Goal: Communication & Community: Connect with others

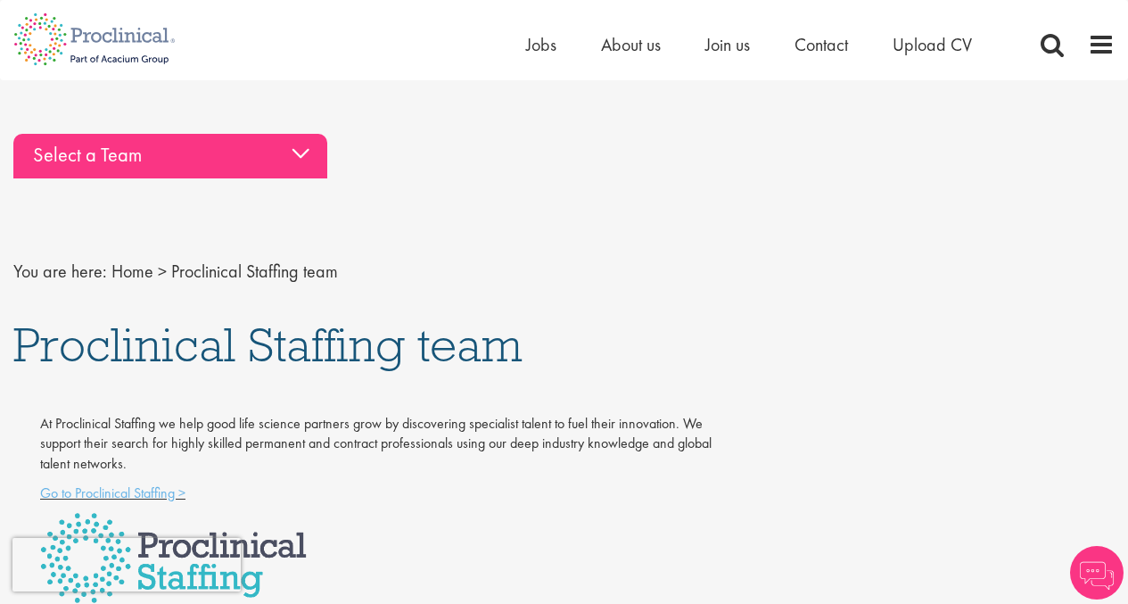
click at [302, 159] on div "Select a Team" at bounding box center [170, 156] width 314 height 45
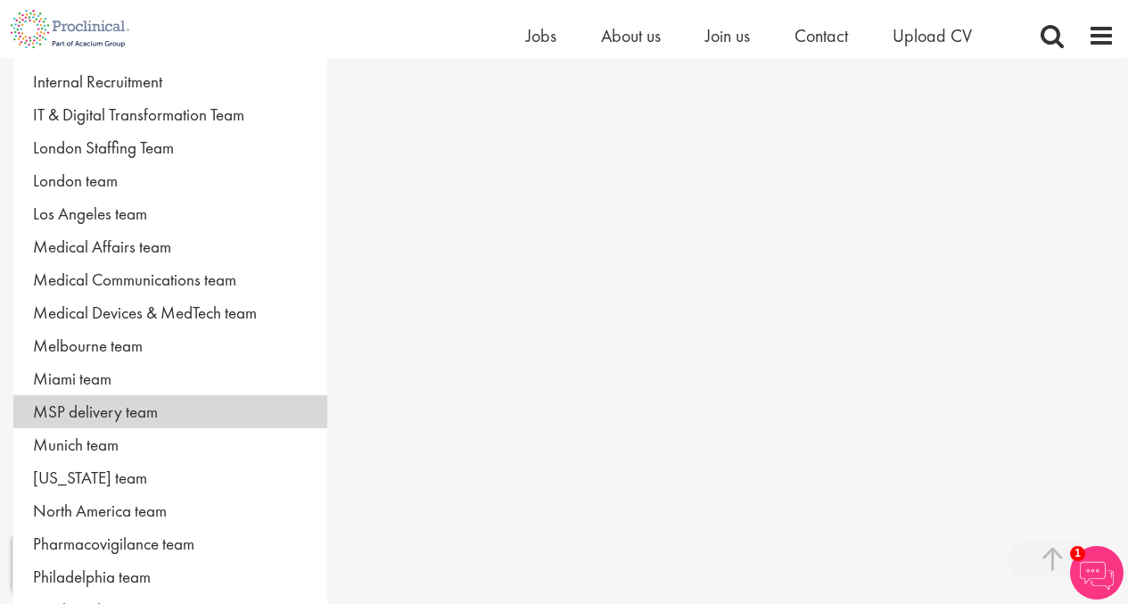
scroll to position [624, 0]
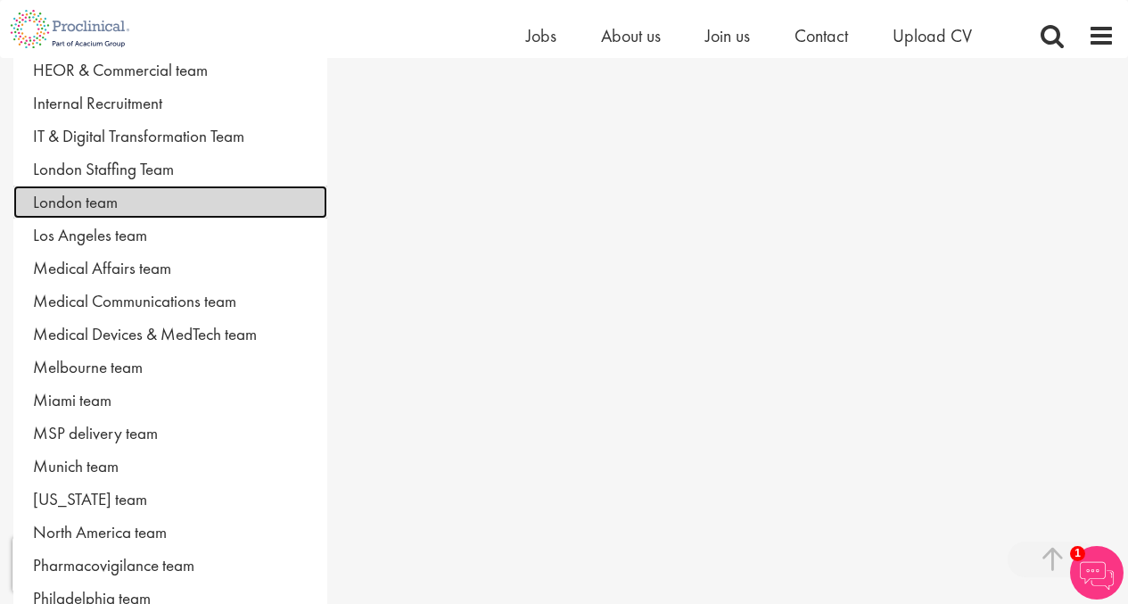
click at [119, 205] on link "London team" at bounding box center [170, 202] width 314 height 33
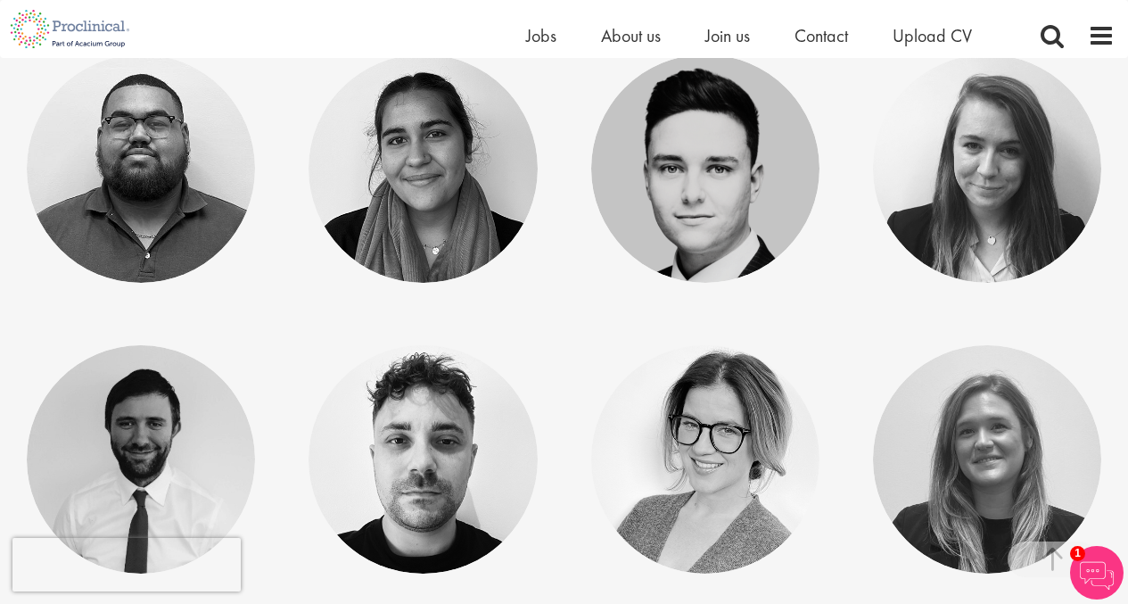
scroll to position [178, 0]
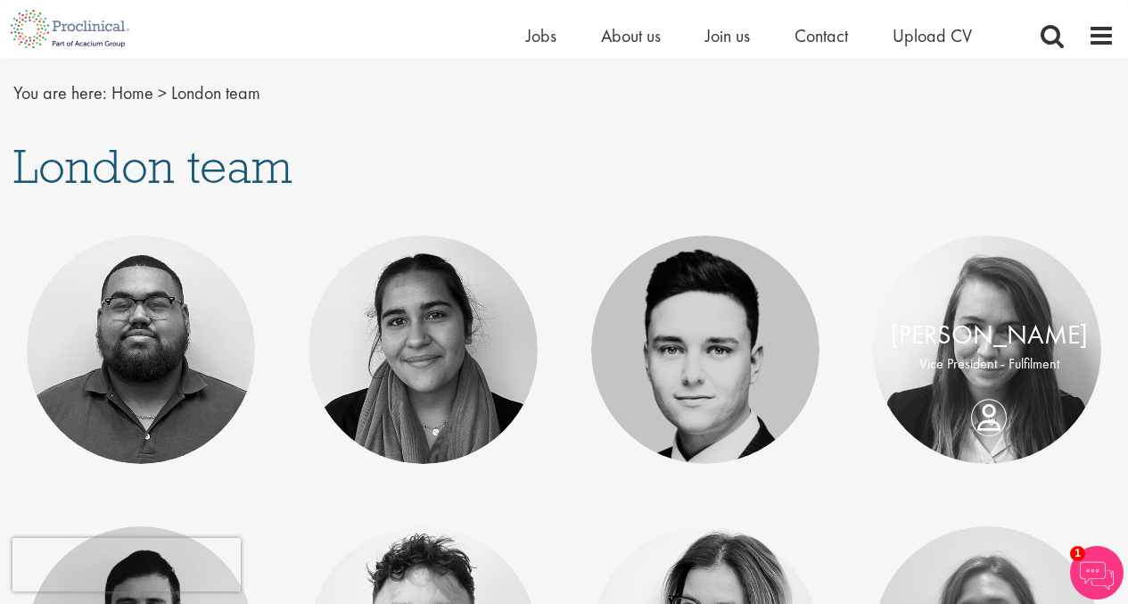
click at [981, 376] on div "[PERSON_NAME] Vice President - Fulfilment" at bounding box center [989, 350] width 233 height 68
click at [990, 384] on div "Terri-Anne Gray Vice President - Fulfilment" at bounding box center [989, 350] width 233 height 68
click at [972, 384] on div "Terri-Anne Gray Vice President - Fulfilment" at bounding box center [989, 350] width 233 height 68
click at [1007, 406] on link at bounding box center [987, 349] width 228 height 228
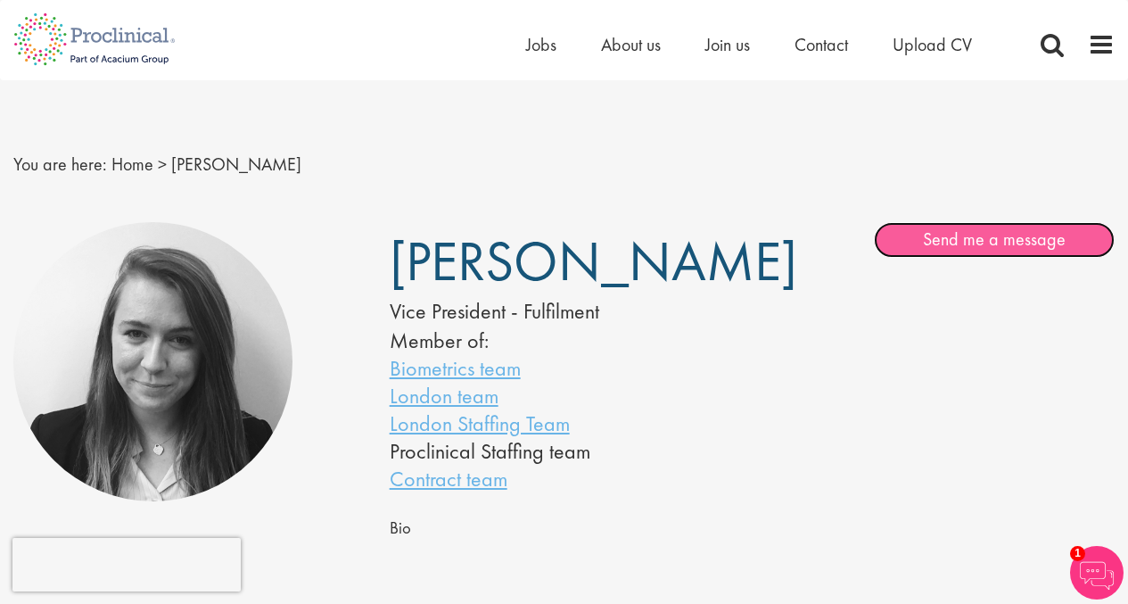
click at [962, 244] on link "Send me a message" at bounding box center [994, 240] width 241 height 36
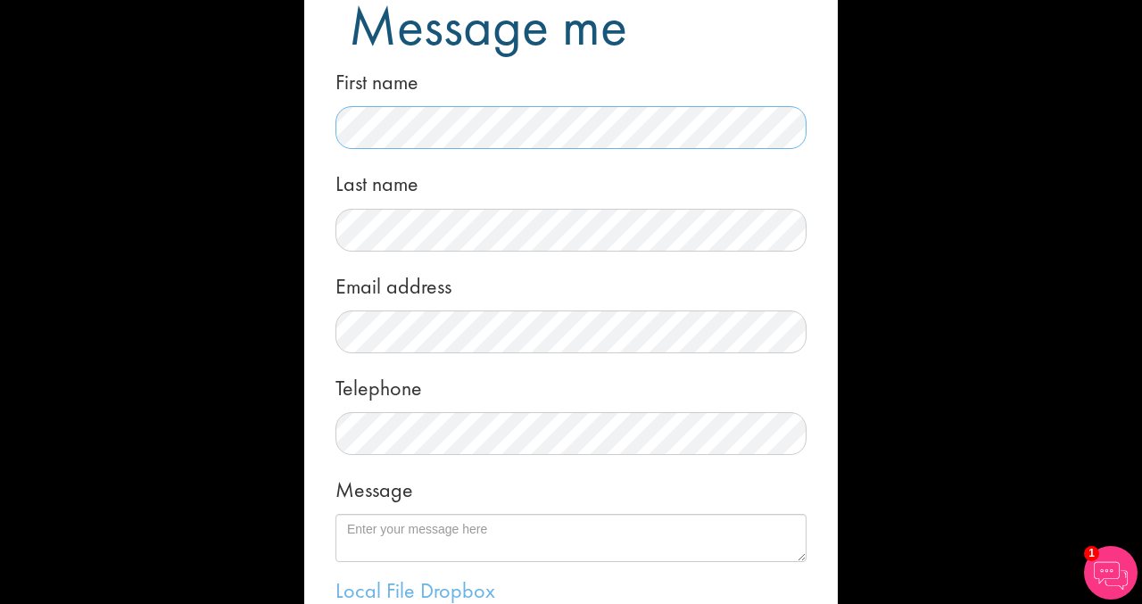
scroll to position [89, 0]
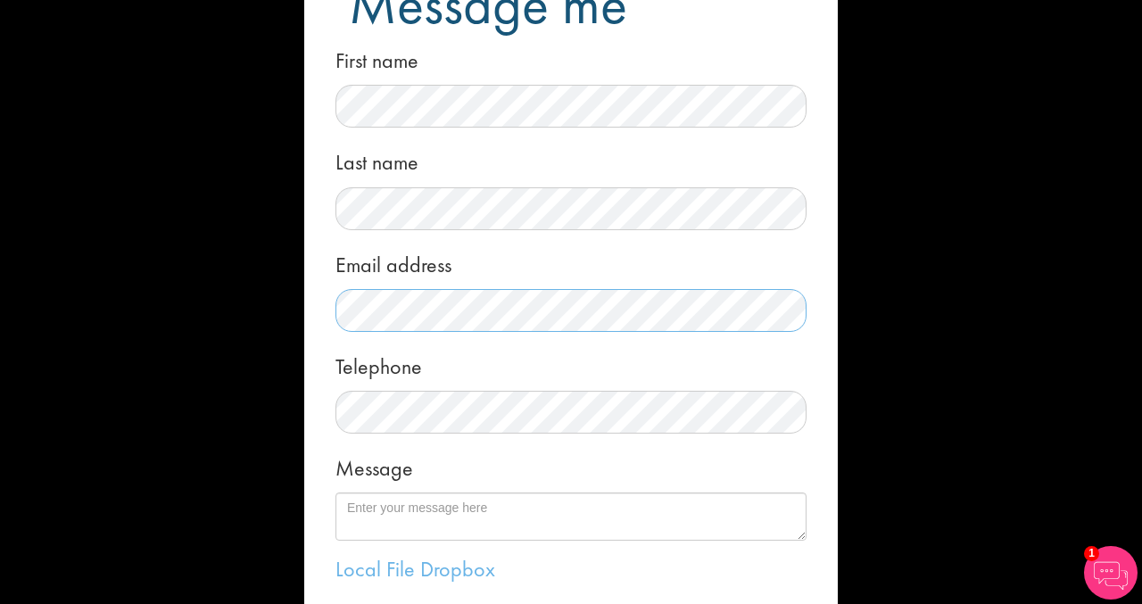
click at [275, 303] on div "Message me First name Last name Email address Telephone Message Local File Drop…" at bounding box center [571, 302] width 1142 height 604
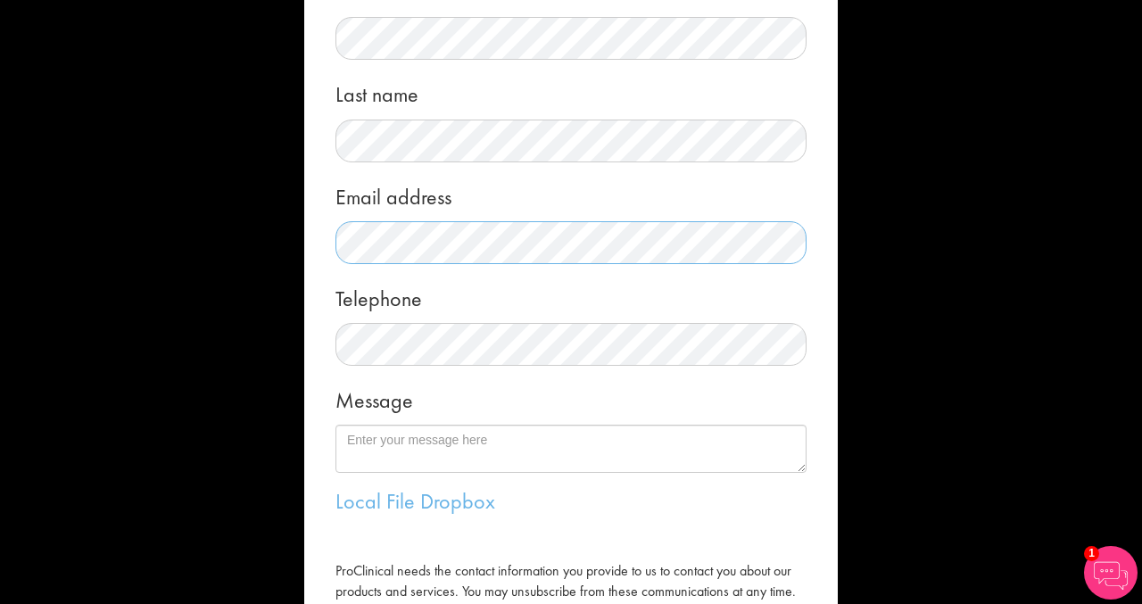
scroll to position [178, 0]
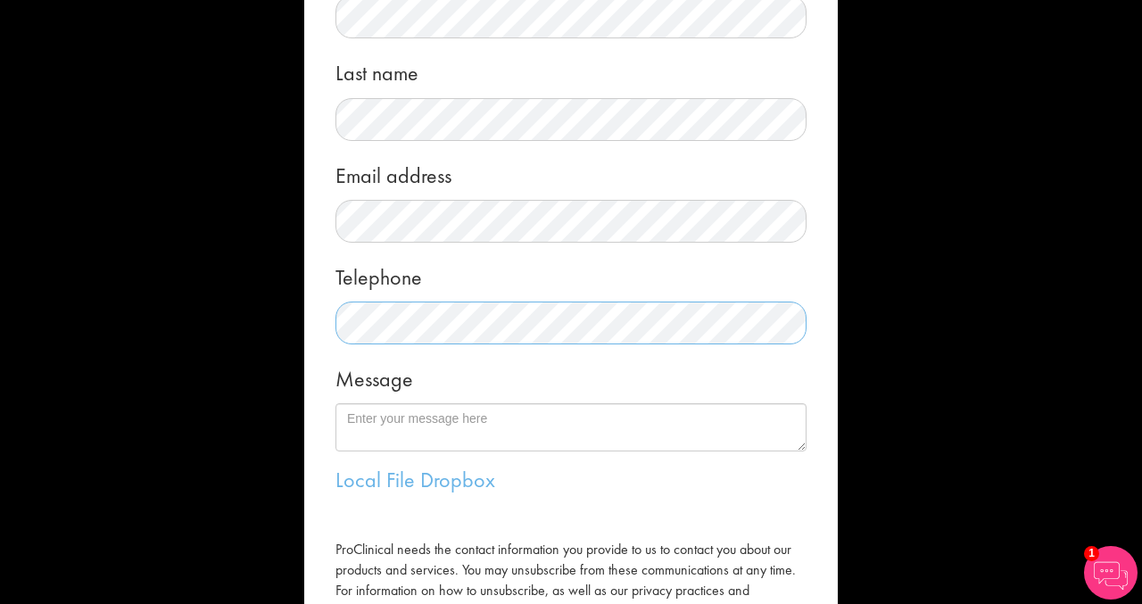
click at [212, 333] on div "Message me First name Last name Email address Telephone Message Local File Drop…" at bounding box center [571, 302] width 1142 height 604
click at [318, 354] on form "Message me First name Last name Email address Telephone Message Local File Drop…" at bounding box center [571, 281] width 507 height 865
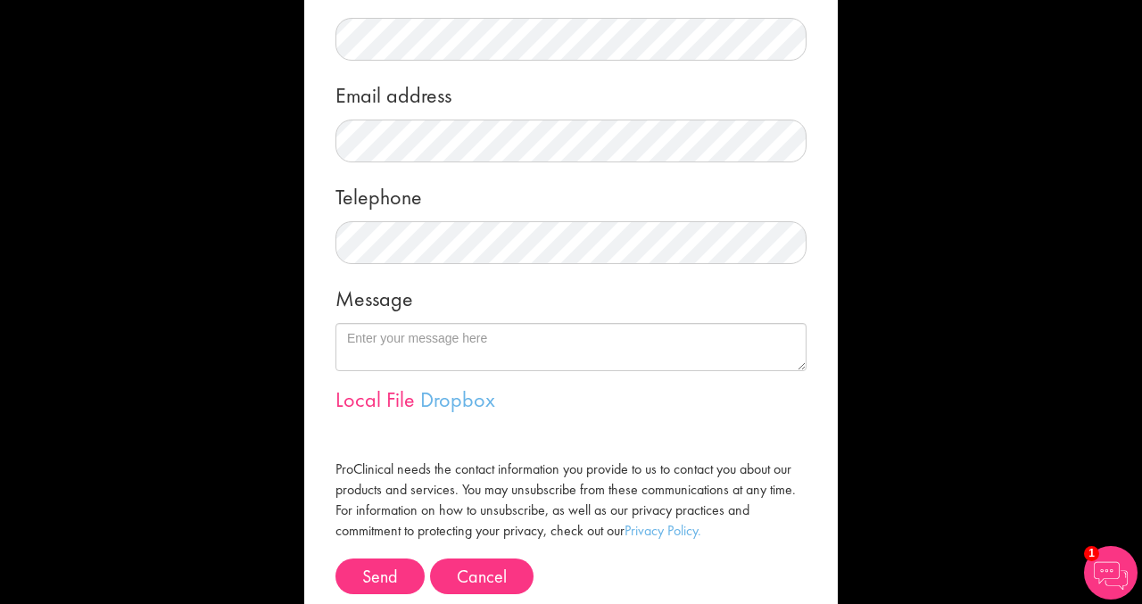
scroll to position [317, 0]
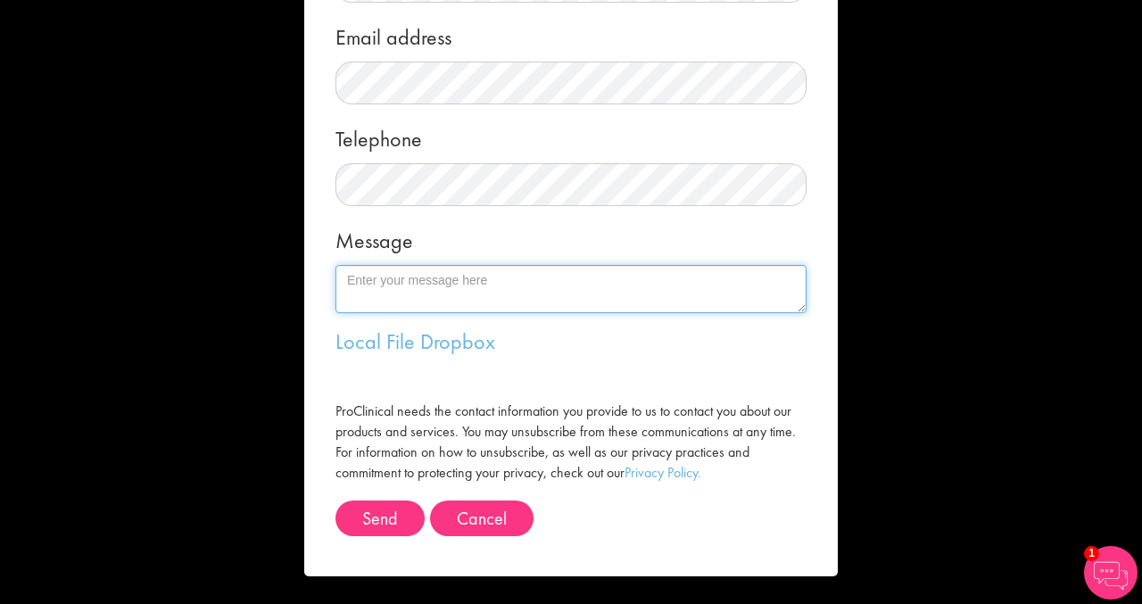
click at [401, 282] on textarea "Message" at bounding box center [570, 289] width 471 height 48
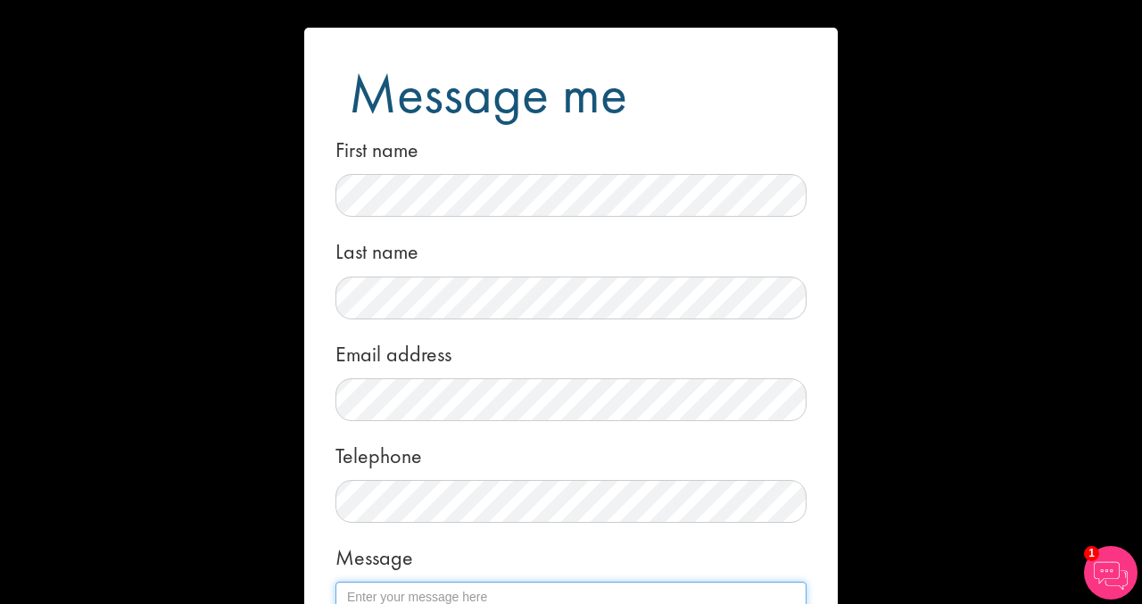
scroll to position [178, 0]
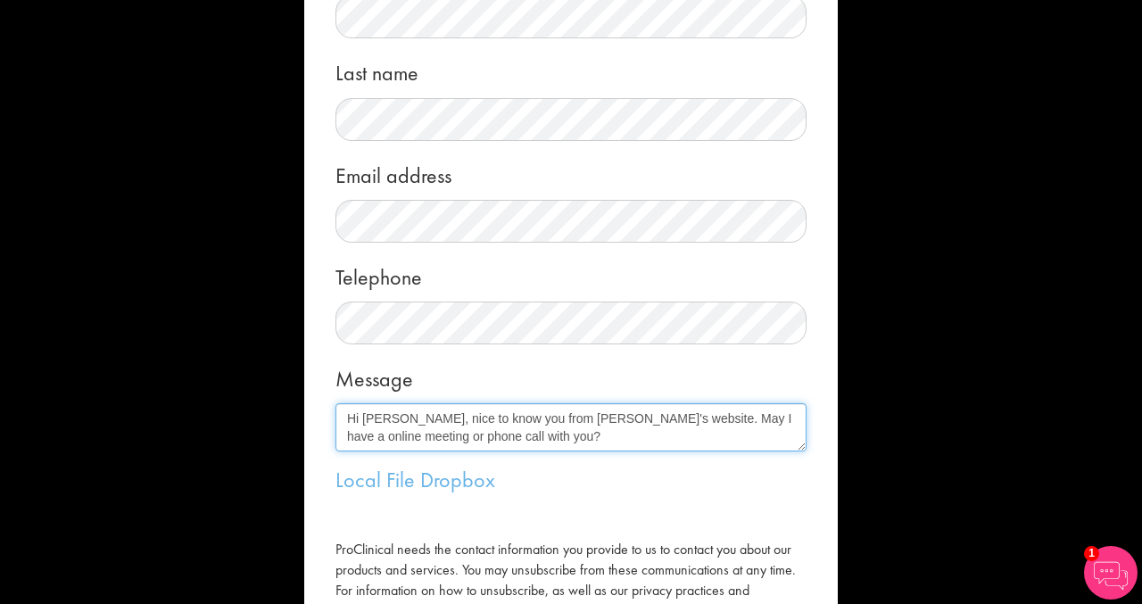
click at [665, 420] on textarea "Hi Terri-Anne, nice to know you from Proclinical's website. May I have a online…" at bounding box center [570, 427] width 471 height 48
click at [708, 421] on textarea "Hi Terri-Anne, nice to know you from Proclinical's website. I worked in Medtech…" at bounding box center [570, 427] width 471 height 48
click at [368, 438] on textarea "Hi Terri-Anne, nice to know you from Proclinical's website. I work in Medtech f…" at bounding box center [570, 427] width 471 height 48
click at [761, 415] on textarea "Hi Terri-Anne, nice to know you from Proclinical's website. I work in Medtech f…" at bounding box center [570, 427] width 471 height 48
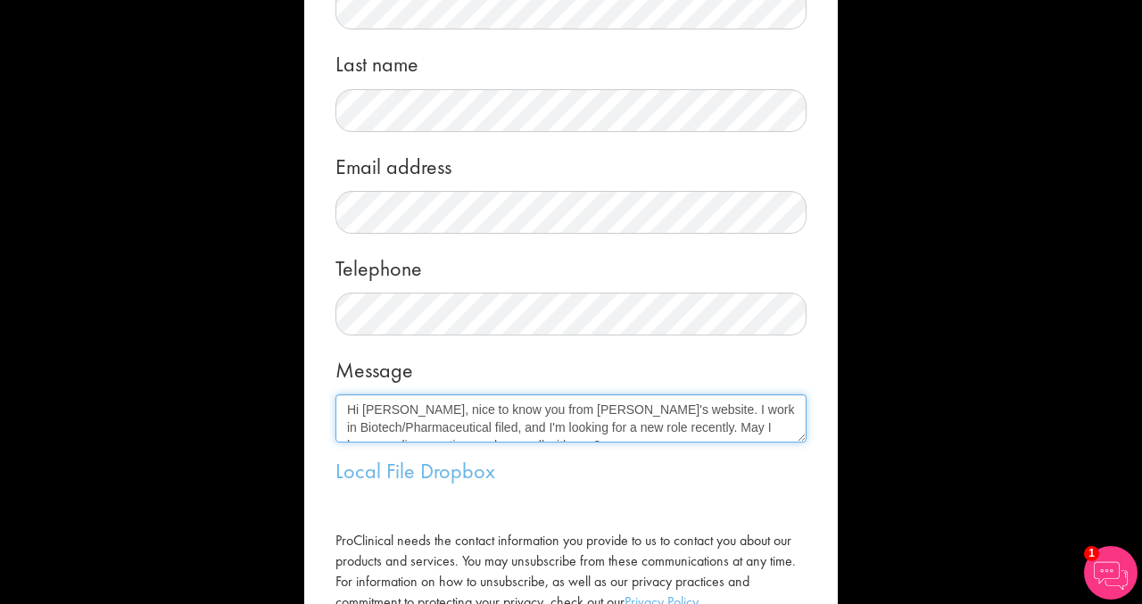
scroll to position [189, 0]
click at [388, 423] on textarea "Hi Terri-Anne, nice to know you from Proclinical's website. I work in Biotech/P…" at bounding box center [570, 416] width 471 height 48
click at [476, 426] on textarea "Hi Terri-Anne, nice to know you from Proclinical's website. I work in Biotech a…" at bounding box center [570, 416] width 471 height 48
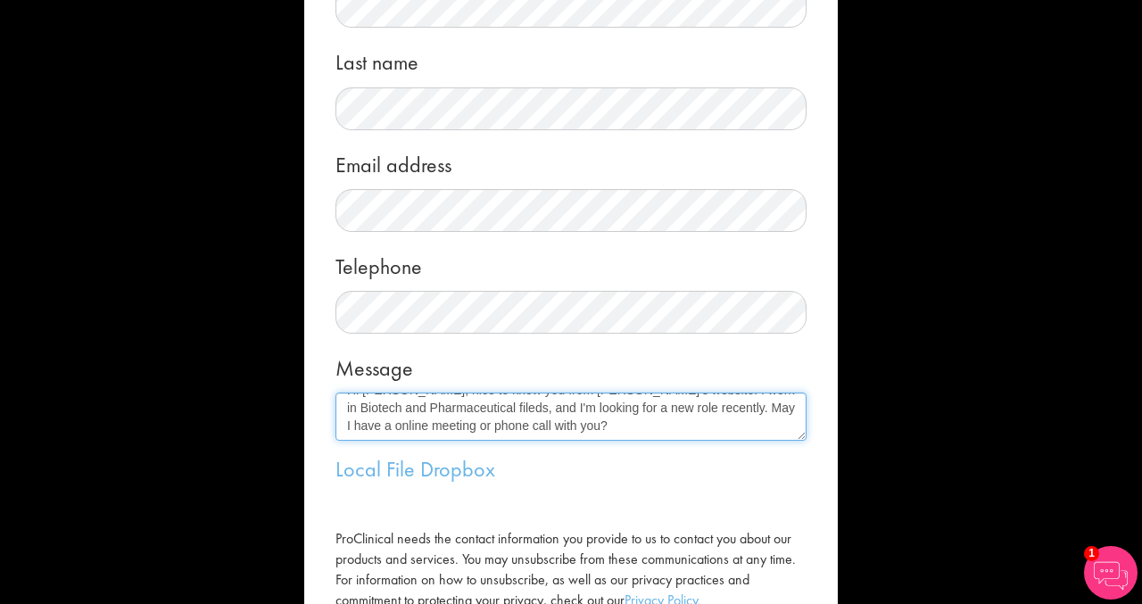
click at [590, 425] on textarea "Hi Terri-Anne, nice to know you from Proclinical's website. I work in Biotech a…" at bounding box center [570, 416] width 471 height 48
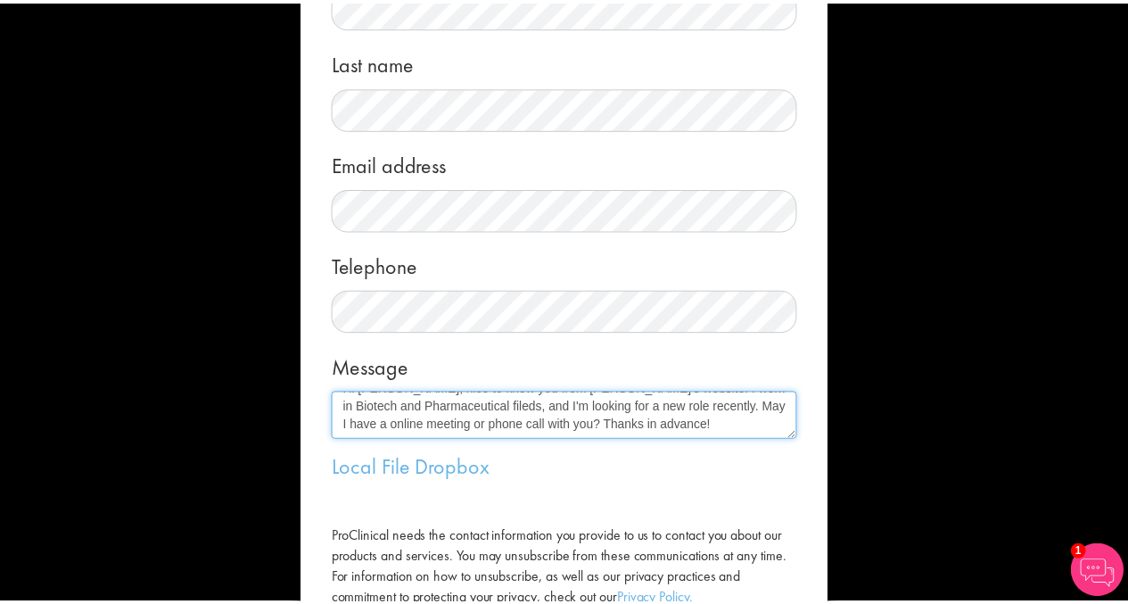
scroll to position [317, 0]
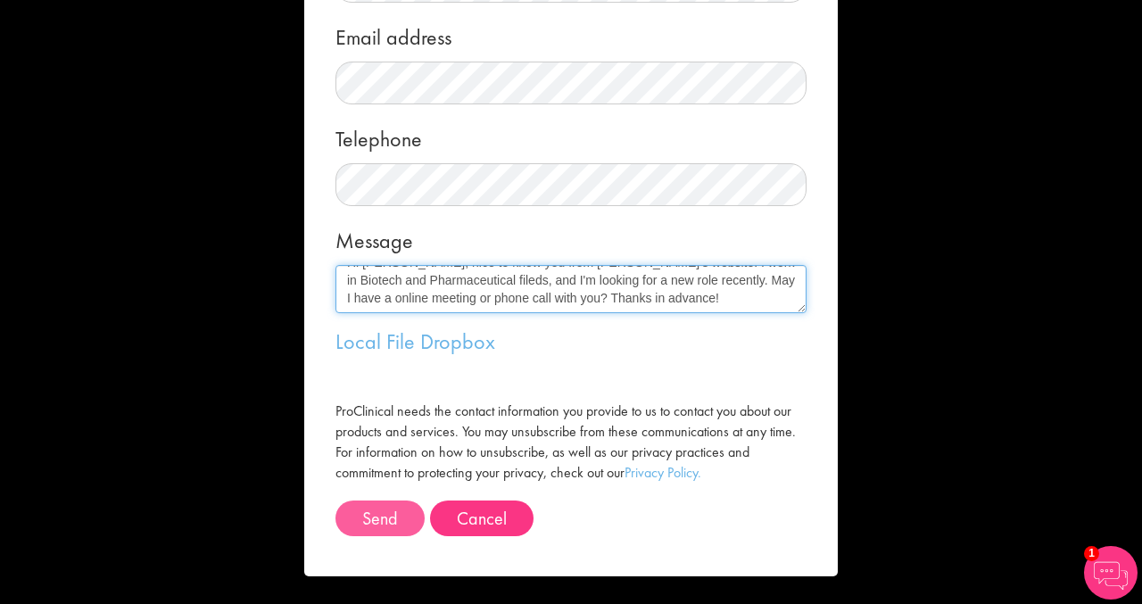
type textarea "Hi Terri-Anne, nice to know you from Proclinical's website. I work in Biotech a…"
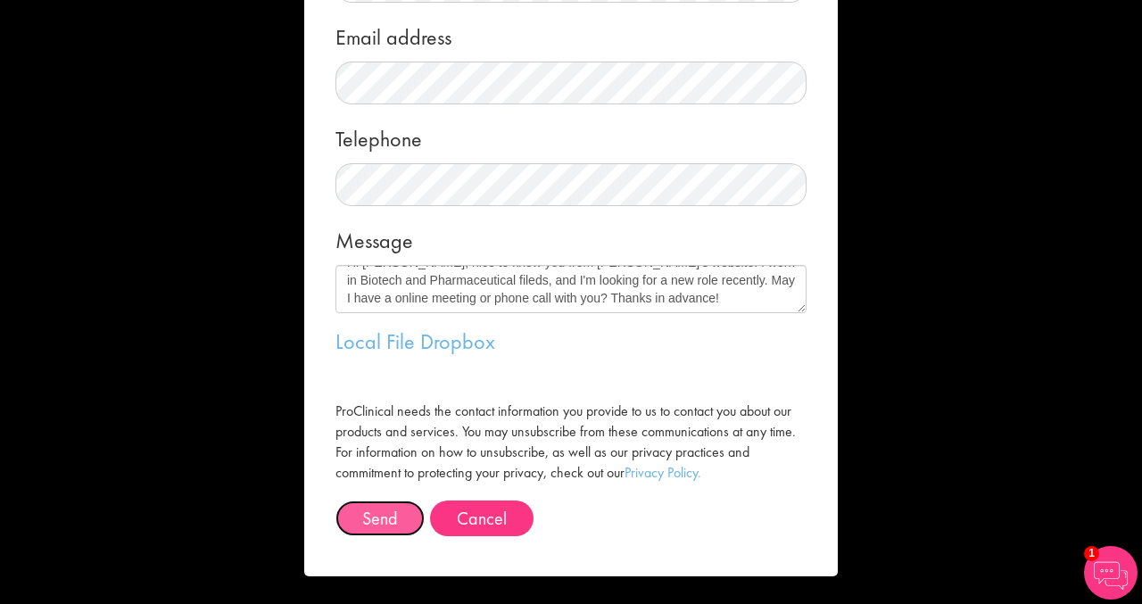
click at [384, 516] on button "Send" at bounding box center [379, 518] width 89 height 36
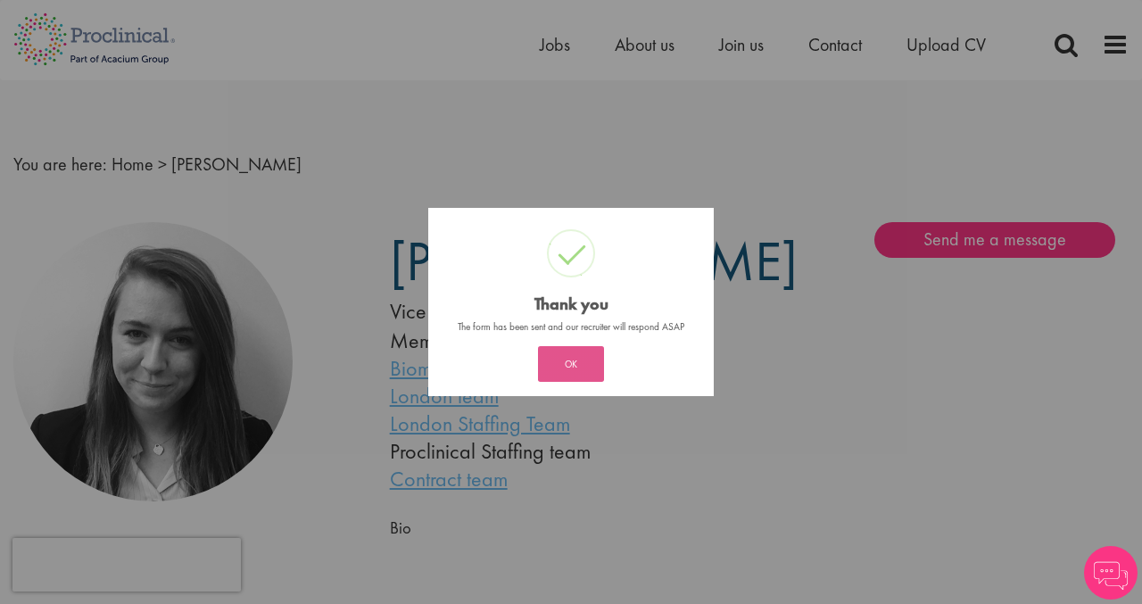
click at [585, 372] on button "OK" at bounding box center [571, 364] width 66 height 36
